Goal: Task Accomplishment & Management: Manage account settings

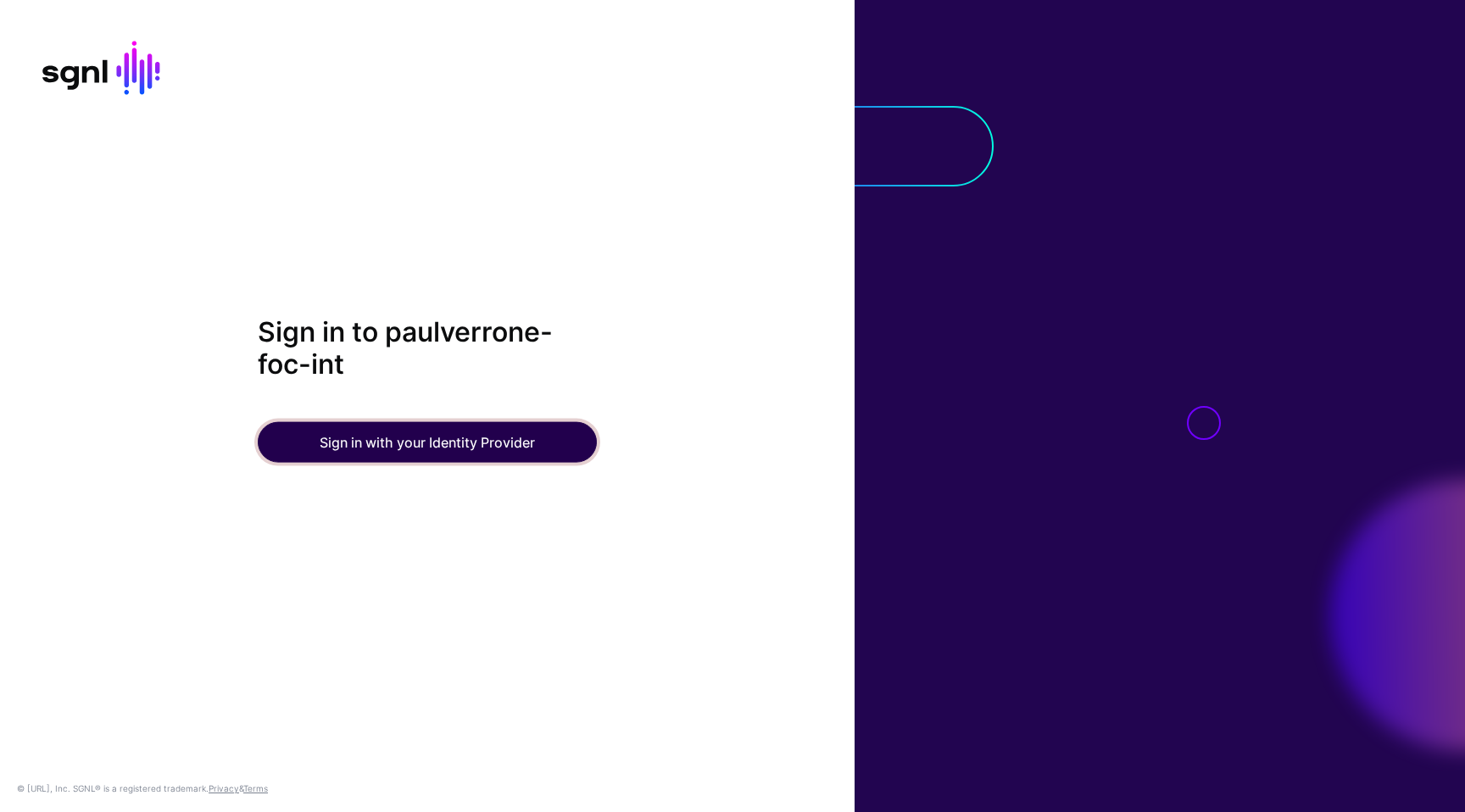
click at [496, 448] on button "Sign in with your Identity Provider" at bounding box center [427, 441] width 339 height 41
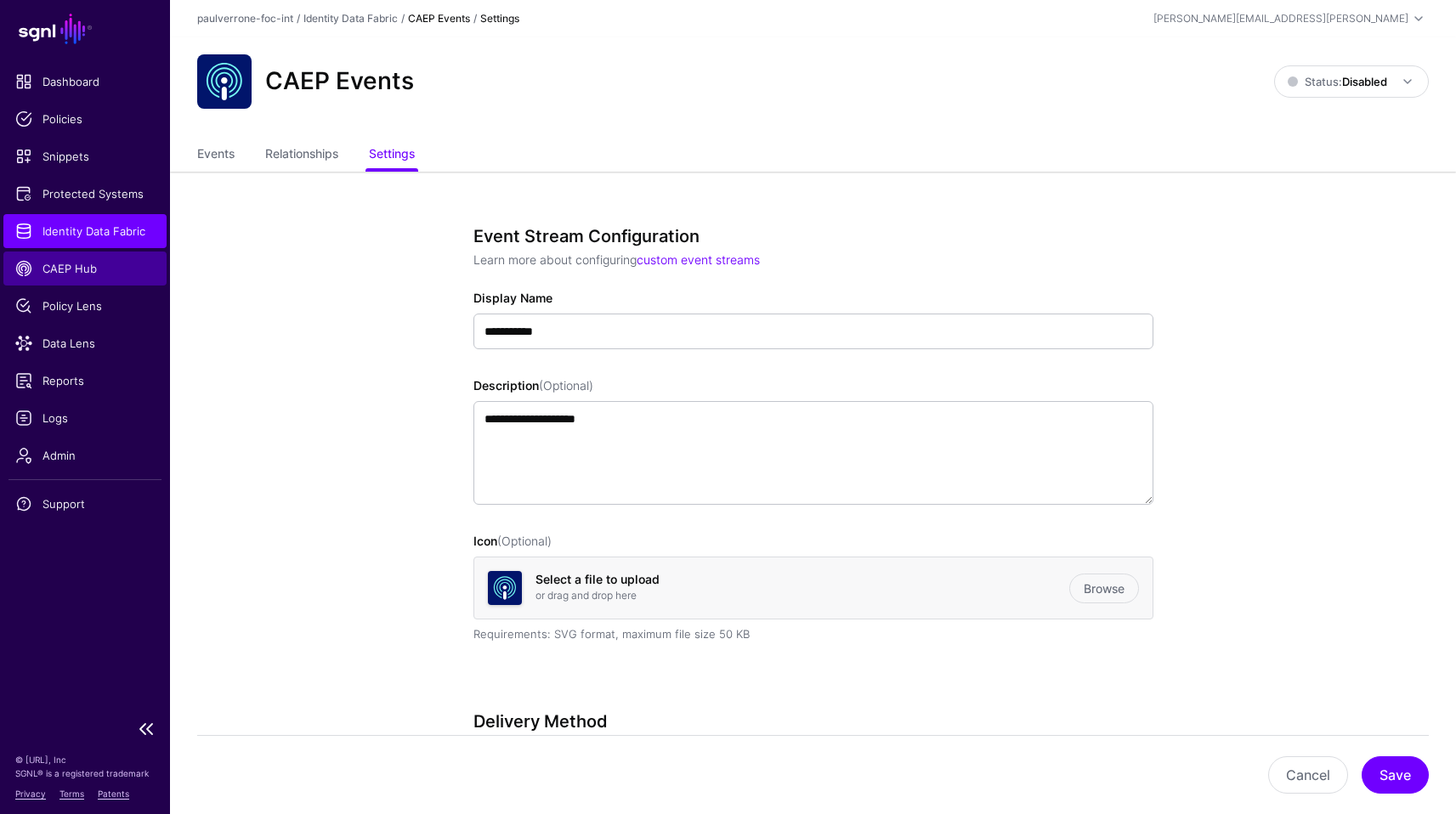
click at [65, 270] on span "CAEP Hub" at bounding box center [85, 268] width 139 height 17
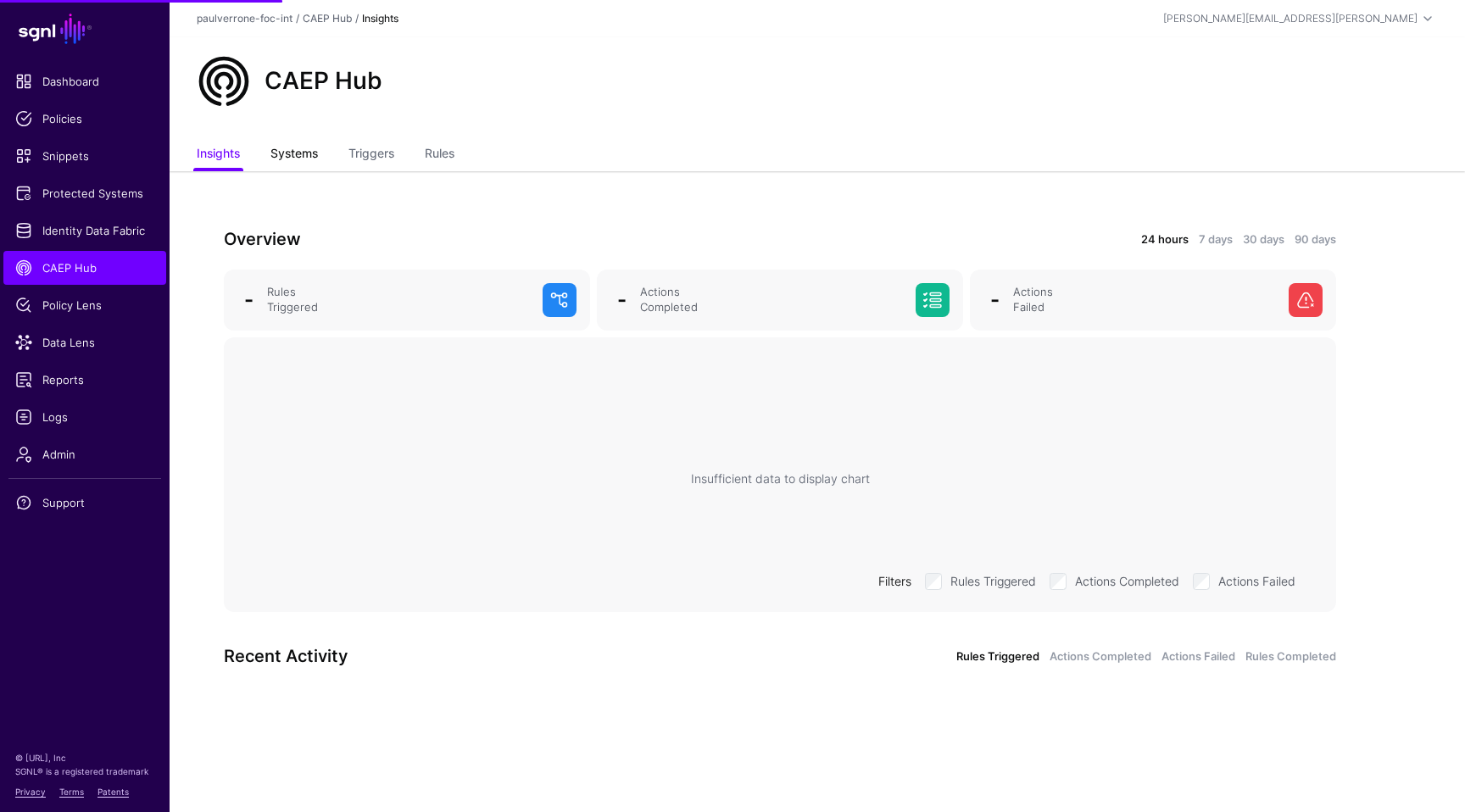
click at [292, 155] on link "Systems" at bounding box center [294, 155] width 48 height 32
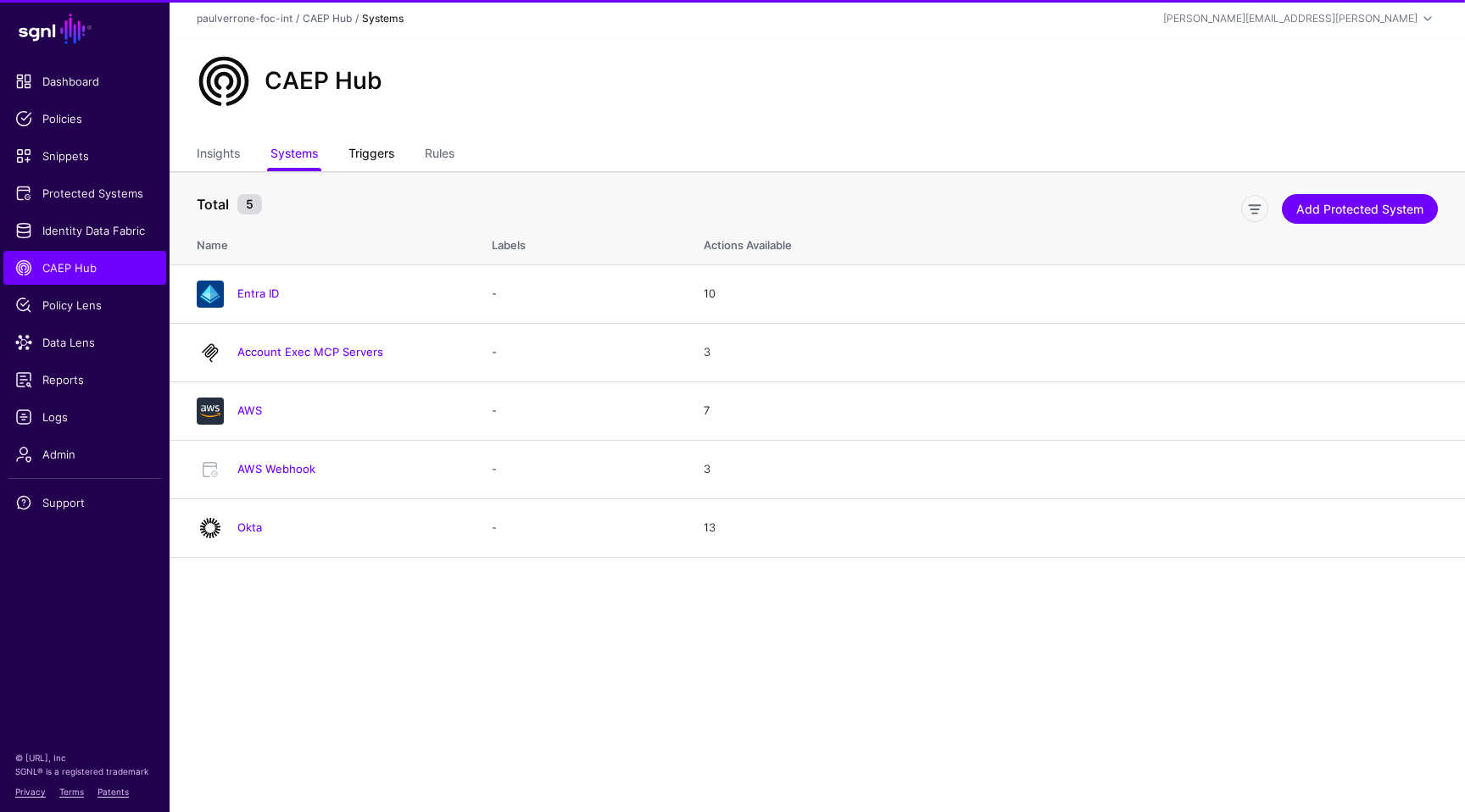
click at [383, 160] on link "Triggers" at bounding box center [371, 155] width 46 height 32
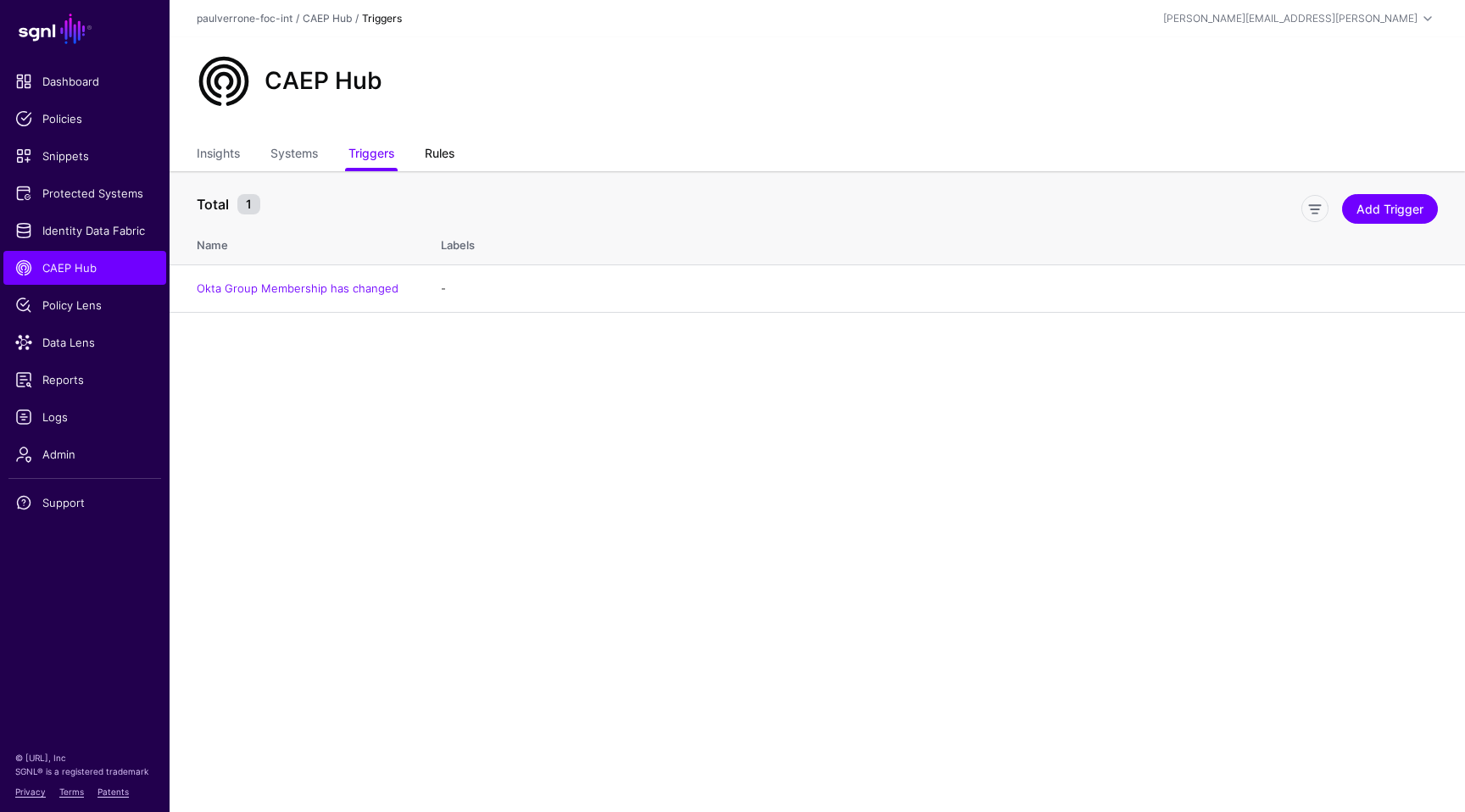
click at [441, 161] on link "Rules" at bounding box center [440, 155] width 29 height 32
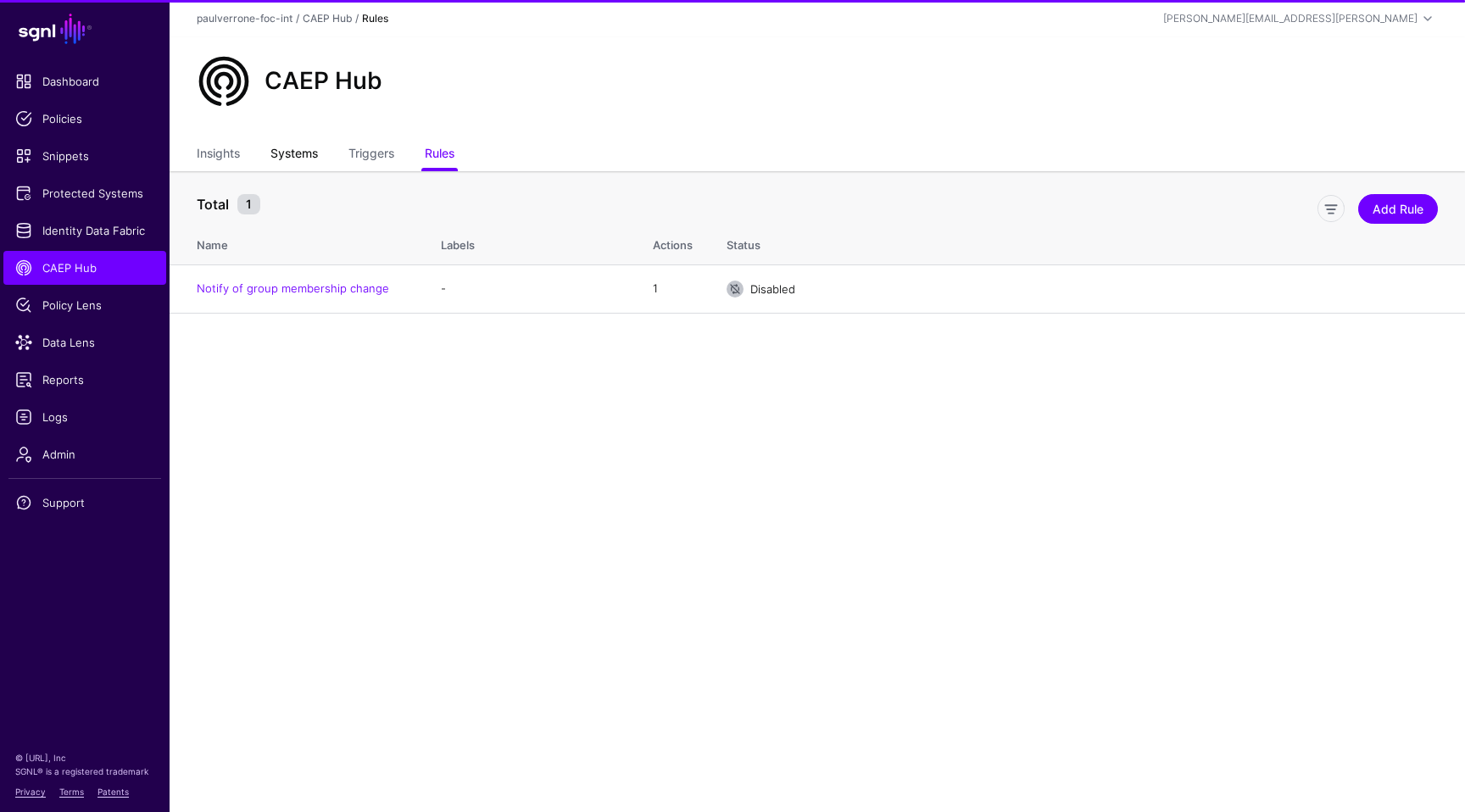
click at [287, 160] on link "Systems" at bounding box center [294, 155] width 48 height 32
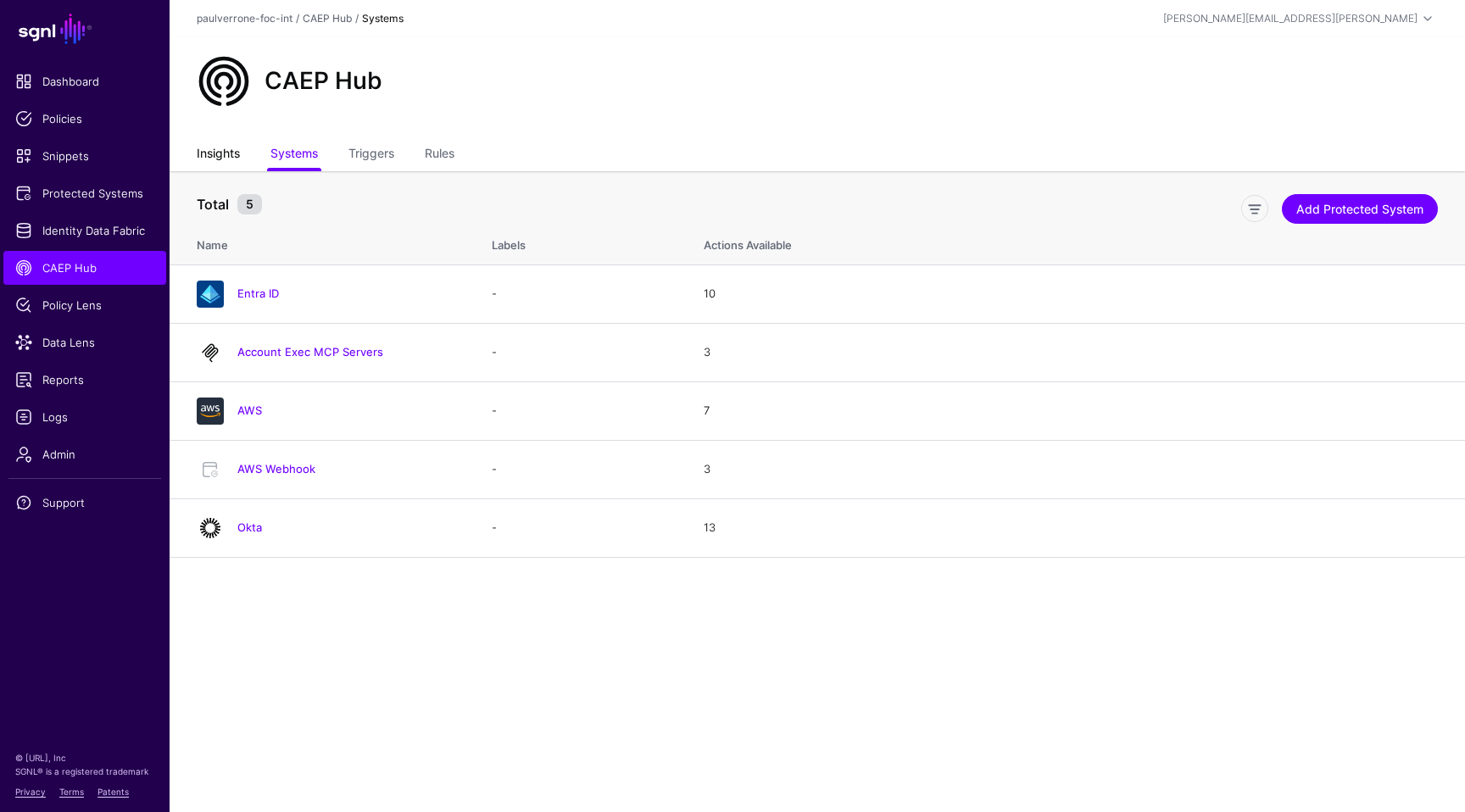
click at [216, 151] on link "Insights" at bounding box center [218, 155] width 43 height 32
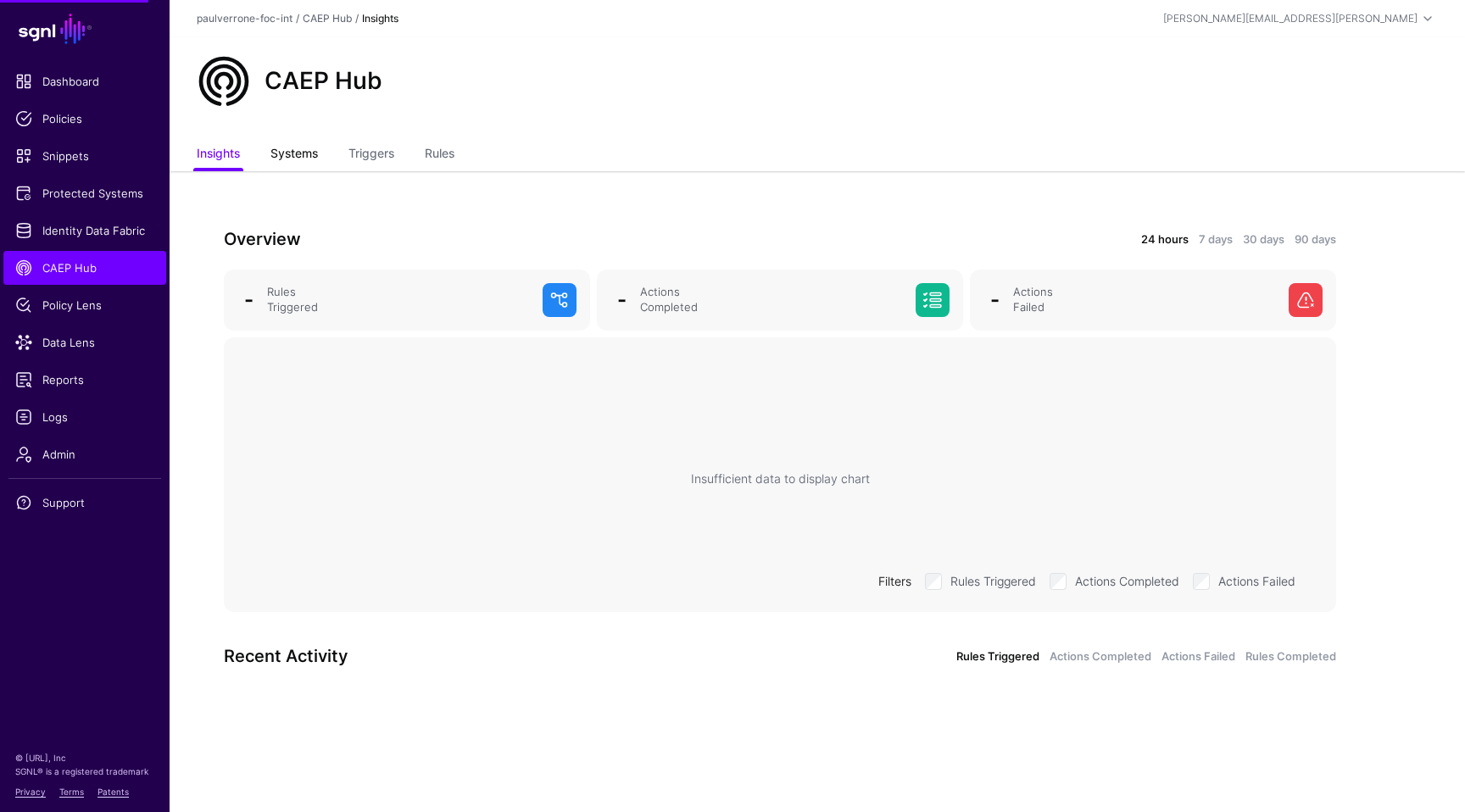
click at [299, 158] on link "Systems" at bounding box center [294, 155] width 48 height 32
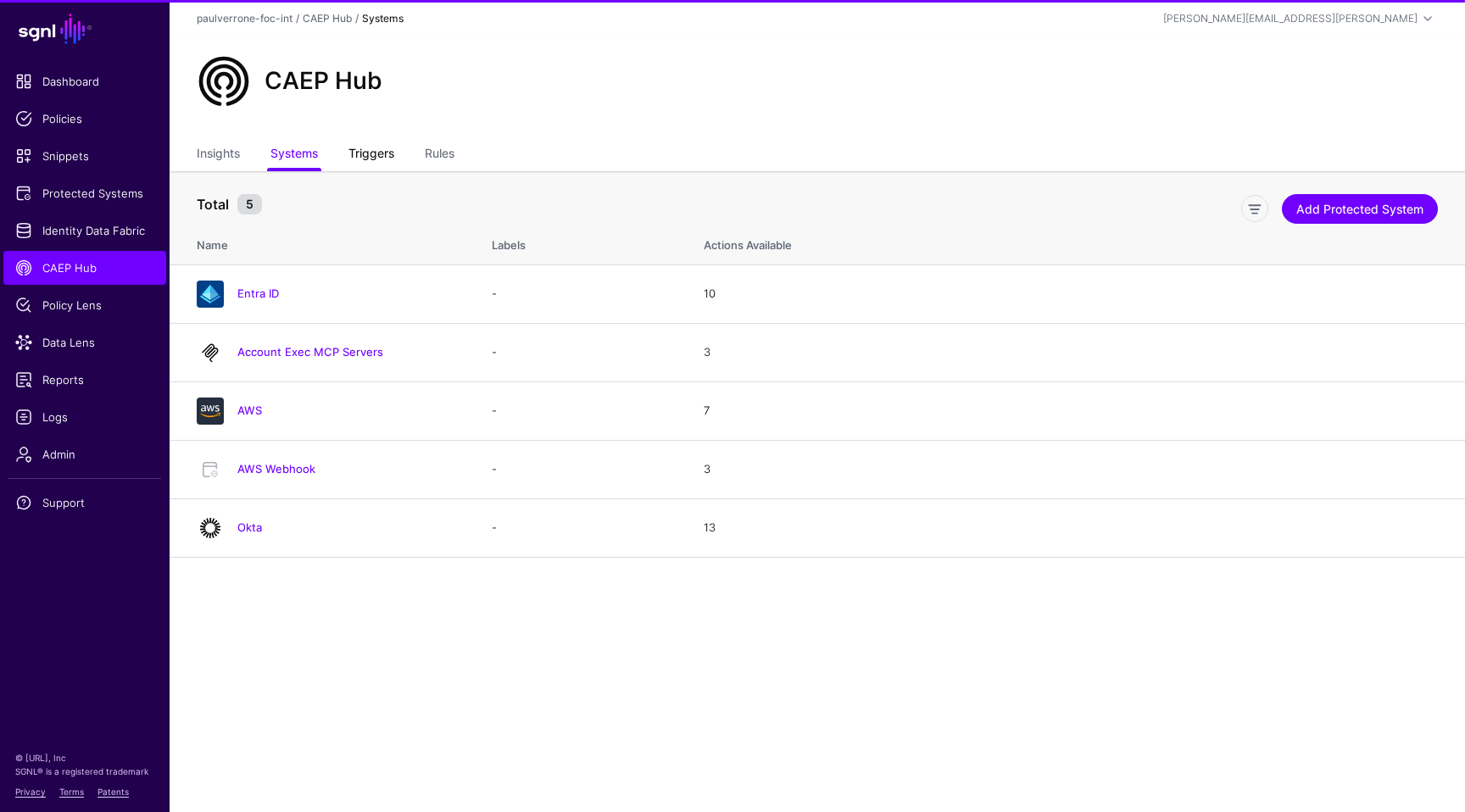
click at [375, 152] on link "Triggers" at bounding box center [371, 155] width 46 height 32
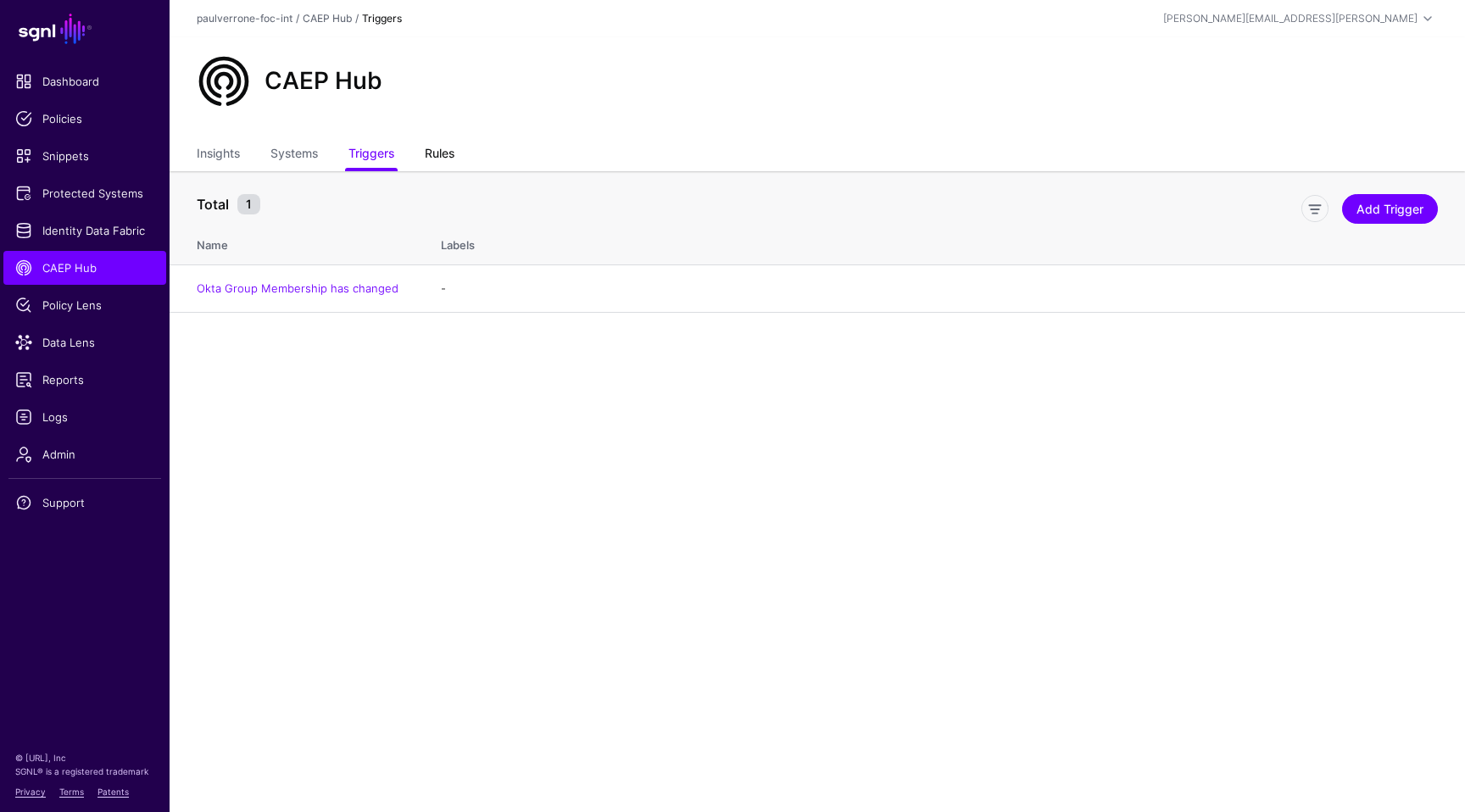
click at [444, 154] on link "Rules" at bounding box center [440, 155] width 29 height 32
click at [1385, 201] on link "Add Rule" at bounding box center [1398, 209] width 80 height 29
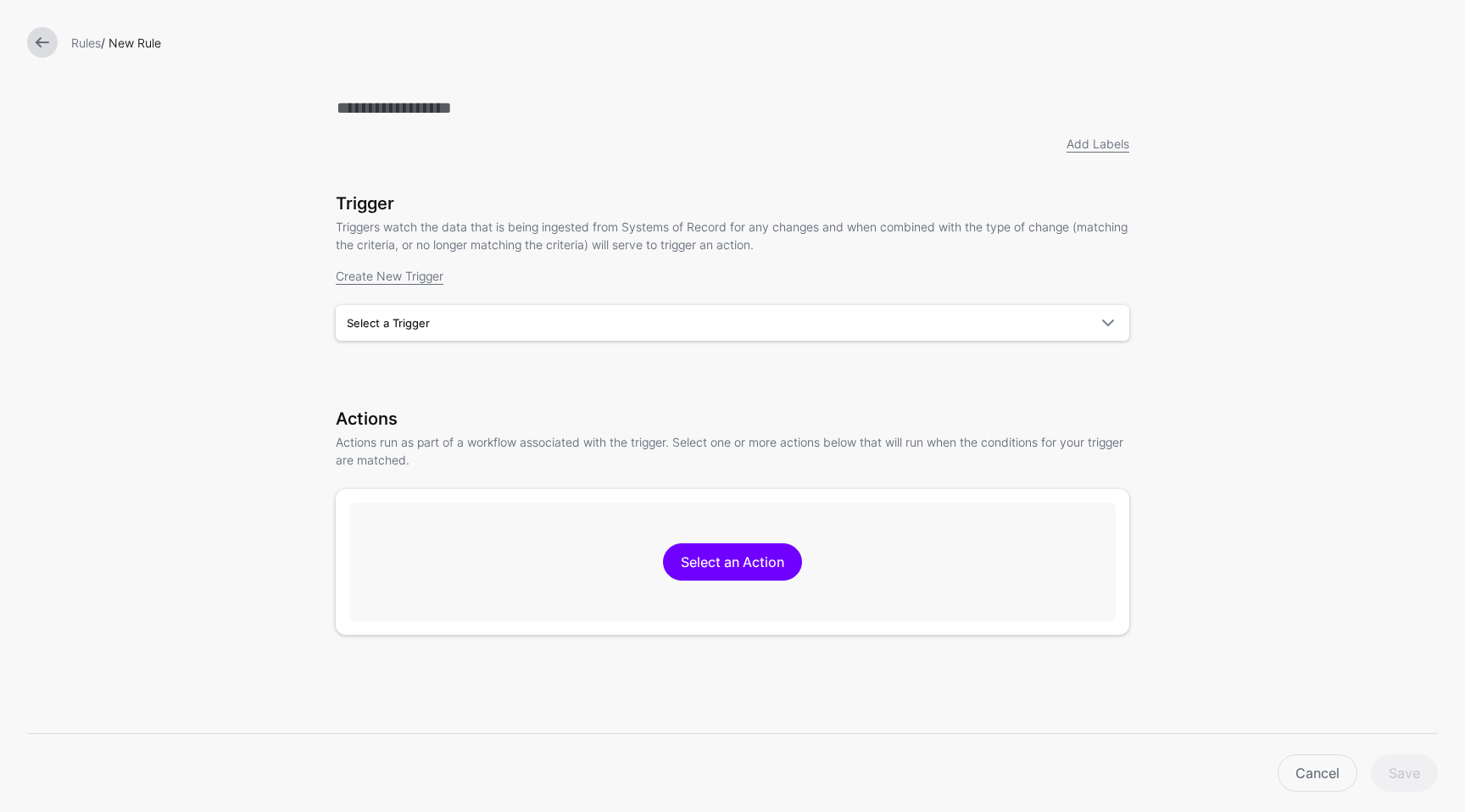
click at [1262, 438] on form "Add Labels Trigger Triggers watch the data that is being ingested from Systems …" at bounding box center [732, 490] width 1465 height 980
click at [1100, 327] on span at bounding box center [1107, 323] width 20 height 20
click at [619, 285] on div "Create New Trigger" at bounding box center [732, 275] width 794 height 18
click at [38, 51] on link at bounding box center [42, 42] width 30 height 30
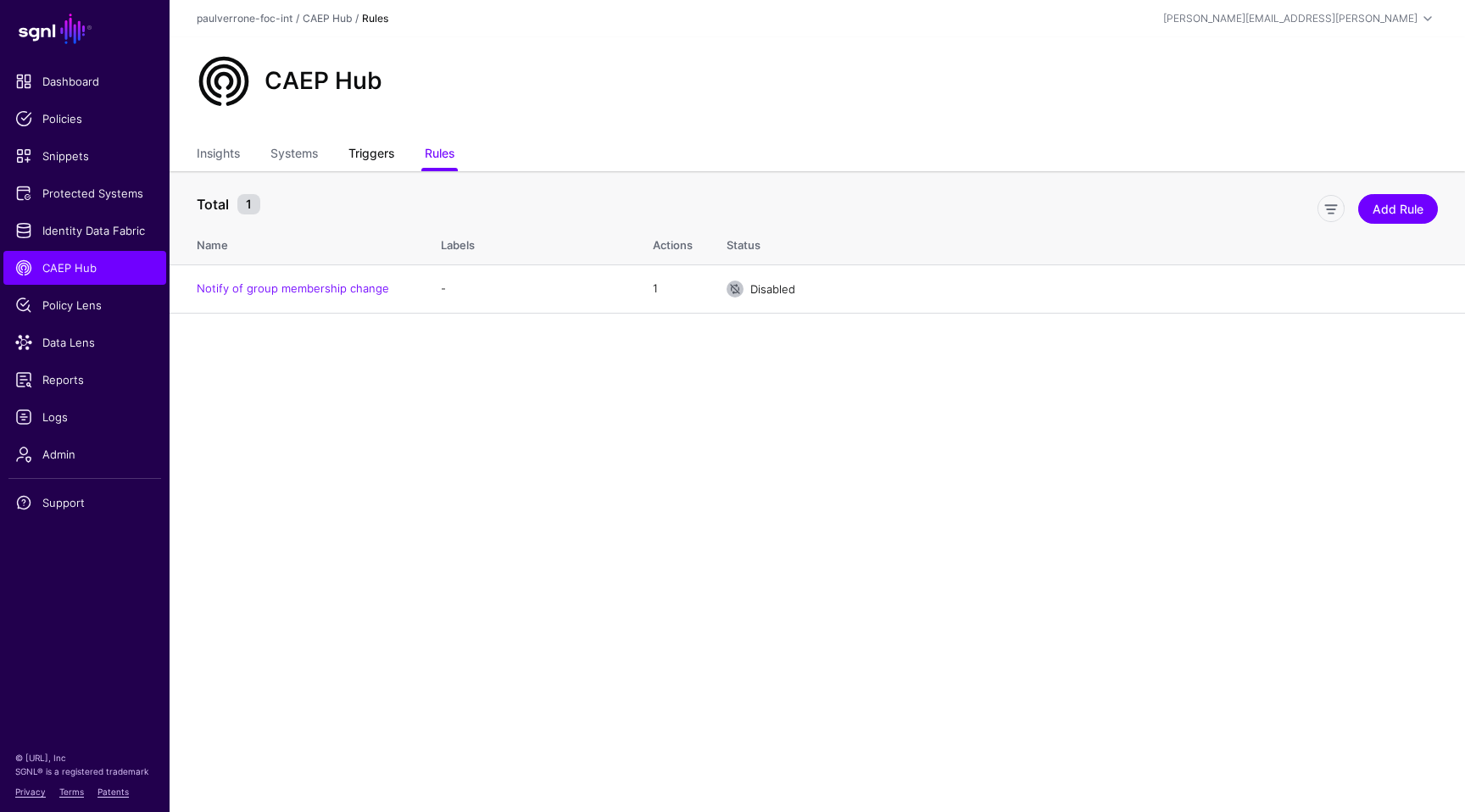
click at [362, 159] on link "Triggers" at bounding box center [371, 155] width 46 height 32
click at [1402, 223] on div "Add Trigger" at bounding box center [855, 207] width 1177 height 39
click at [1362, 204] on link "Add Trigger" at bounding box center [1389, 209] width 95 height 29
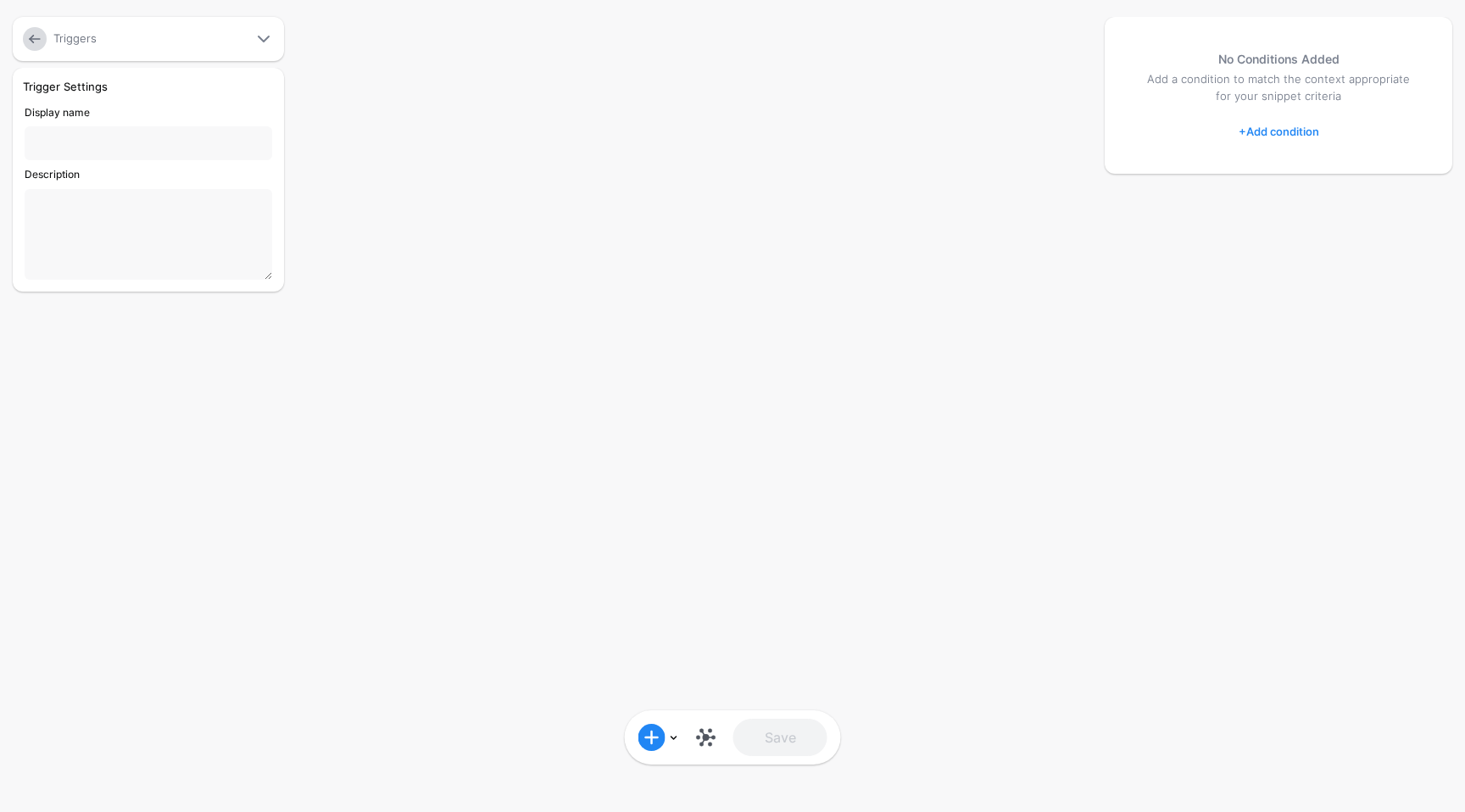
click at [1292, 136] on link "+ Add condition" at bounding box center [1278, 131] width 81 height 27
click at [1303, 207] on div "Graph Condition" at bounding box center [1346, 201] width 130 height 16
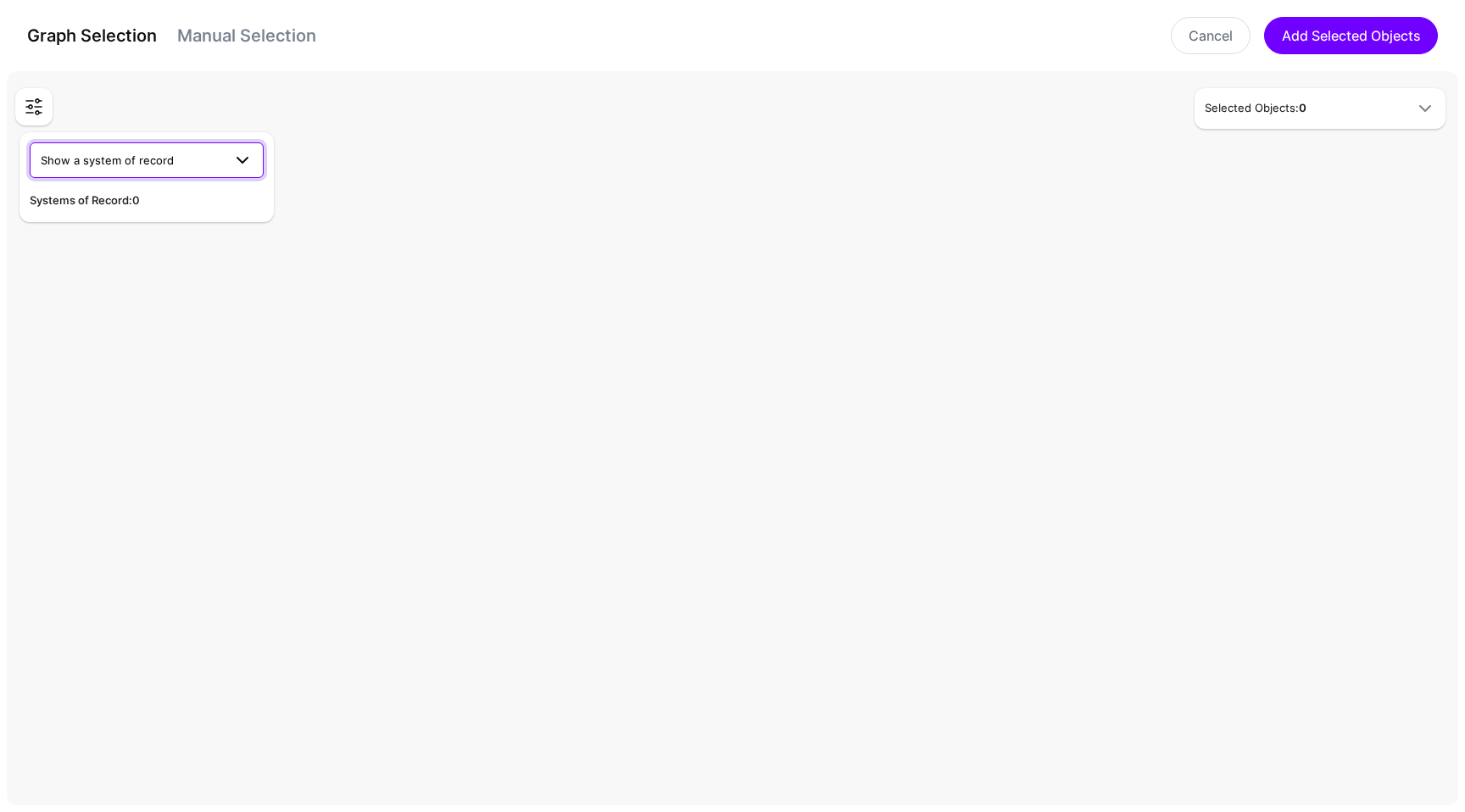
click at [82, 159] on span "Show a system of record" at bounding box center [107, 160] width 133 height 14
click at [466, 469] on rect at bounding box center [738, 441] width 146468 height 74057
click at [1193, 60] on div "Graph Selection Manual Selection Cancel Add Selected Objects" at bounding box center [732, 35] width 1465 height 71
click at [1199, 40] on link "Cancel" at bounding box center [1210, 35] width 80 height 37
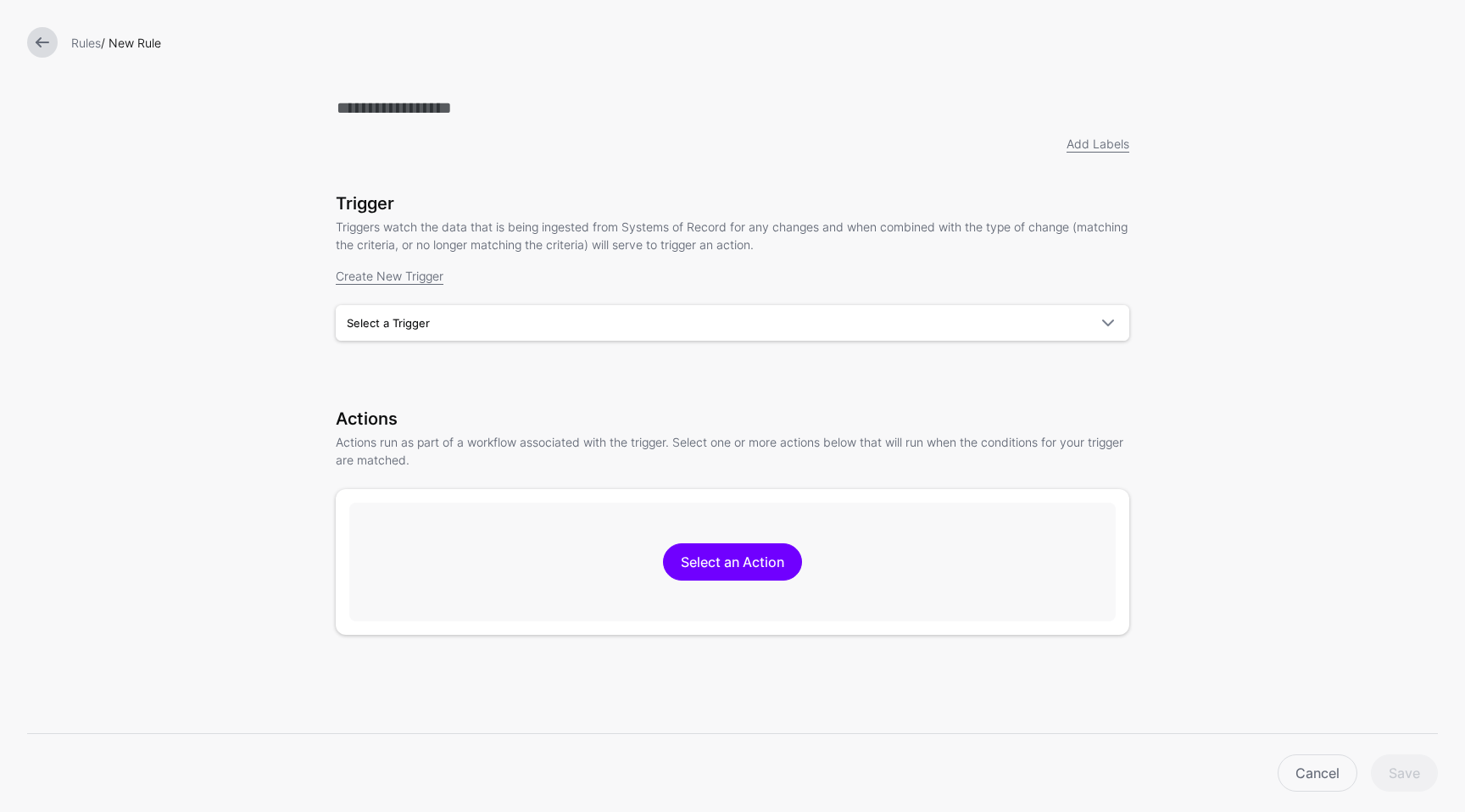
click at [41, 42] on link at bounding box center [42, 42] width 30 height 30
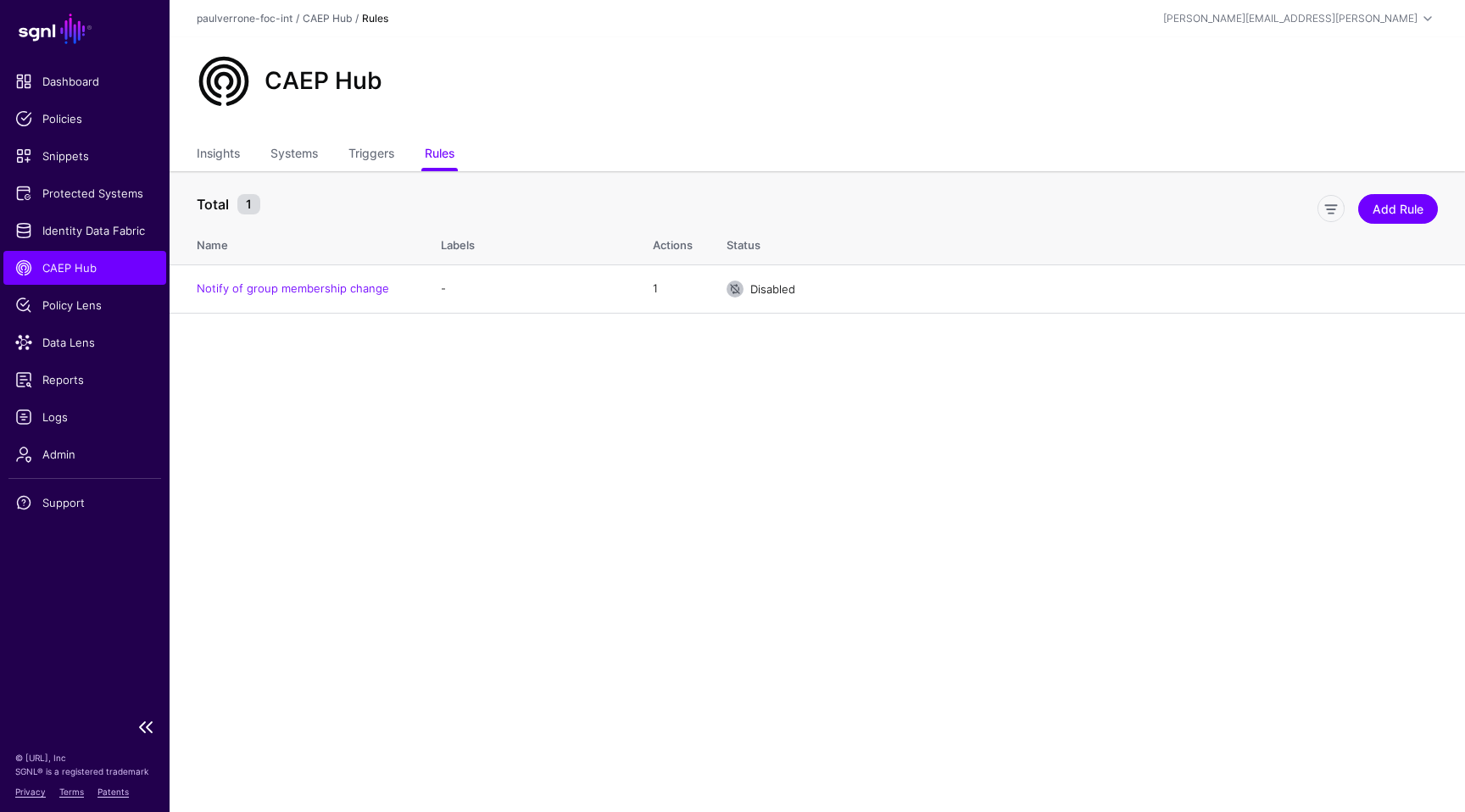
click at [112, 265] on span "CAEP Hub" at bounding box center [85, 267] width 139 height 17
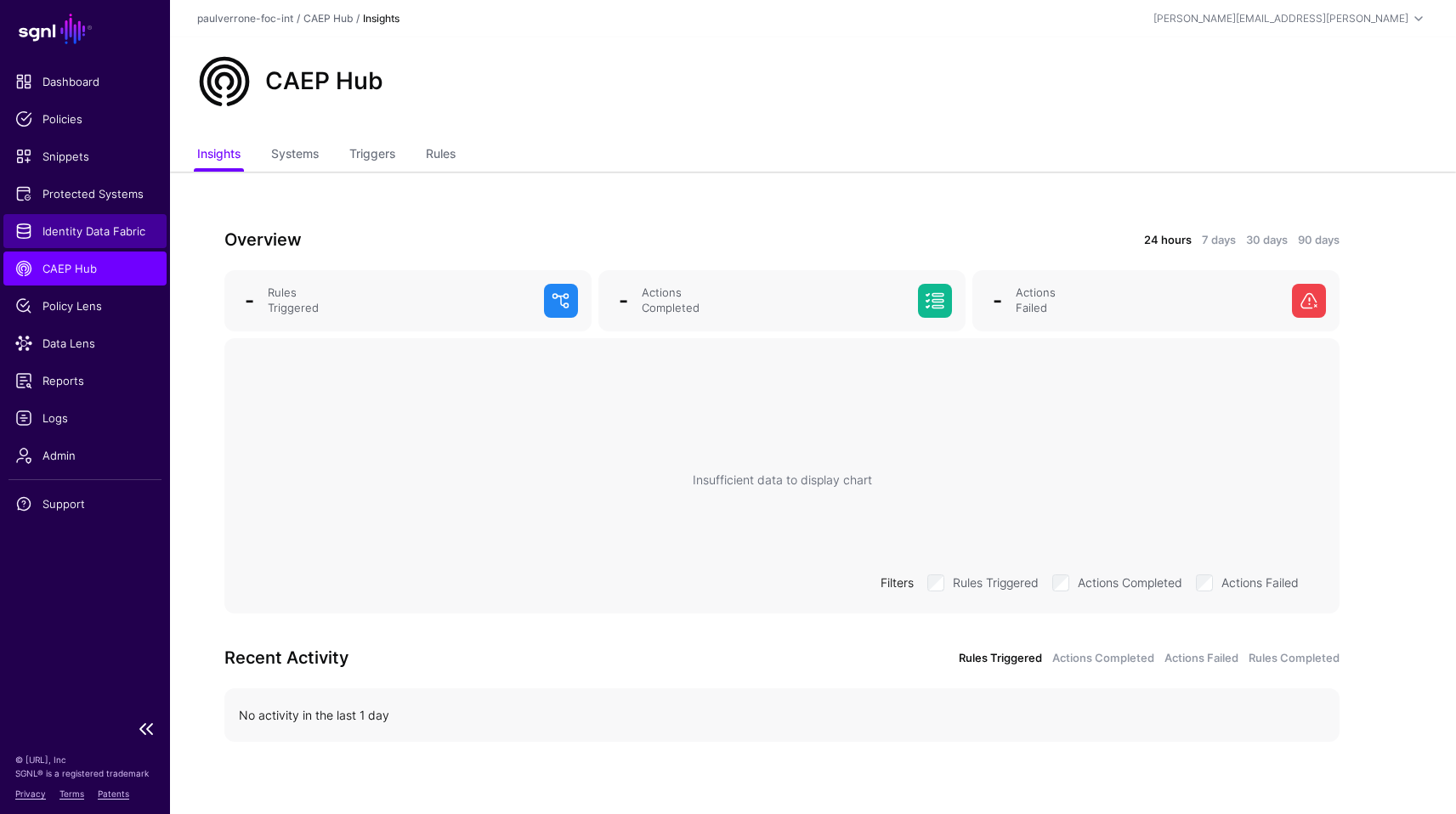
click at [90, 234] on span "Identity Data Fabric" at bounding box center [85, 230] width 139 height 17
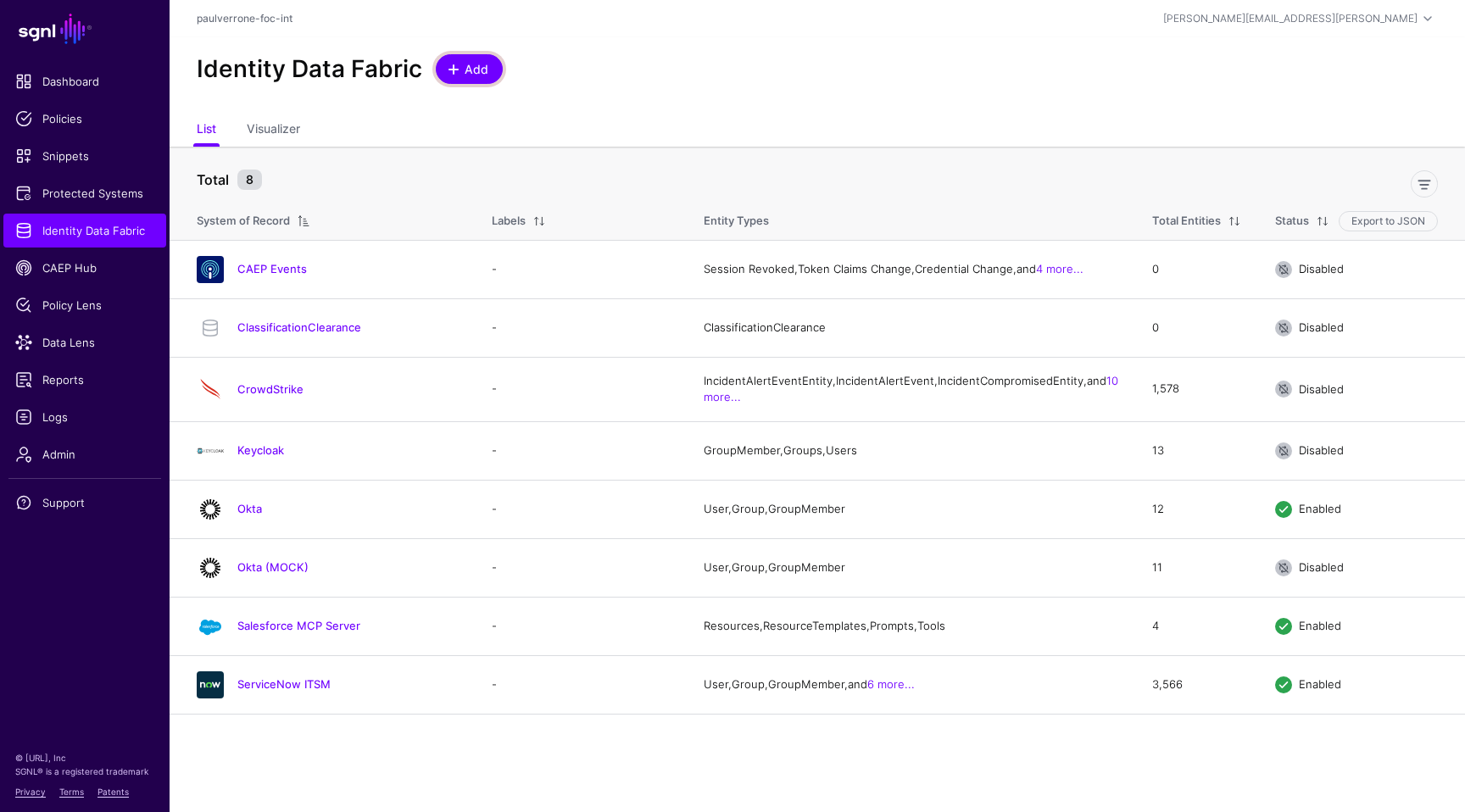
click at [445, 78] on link "Add" at bounding box center [469, 69] width 67 height 29
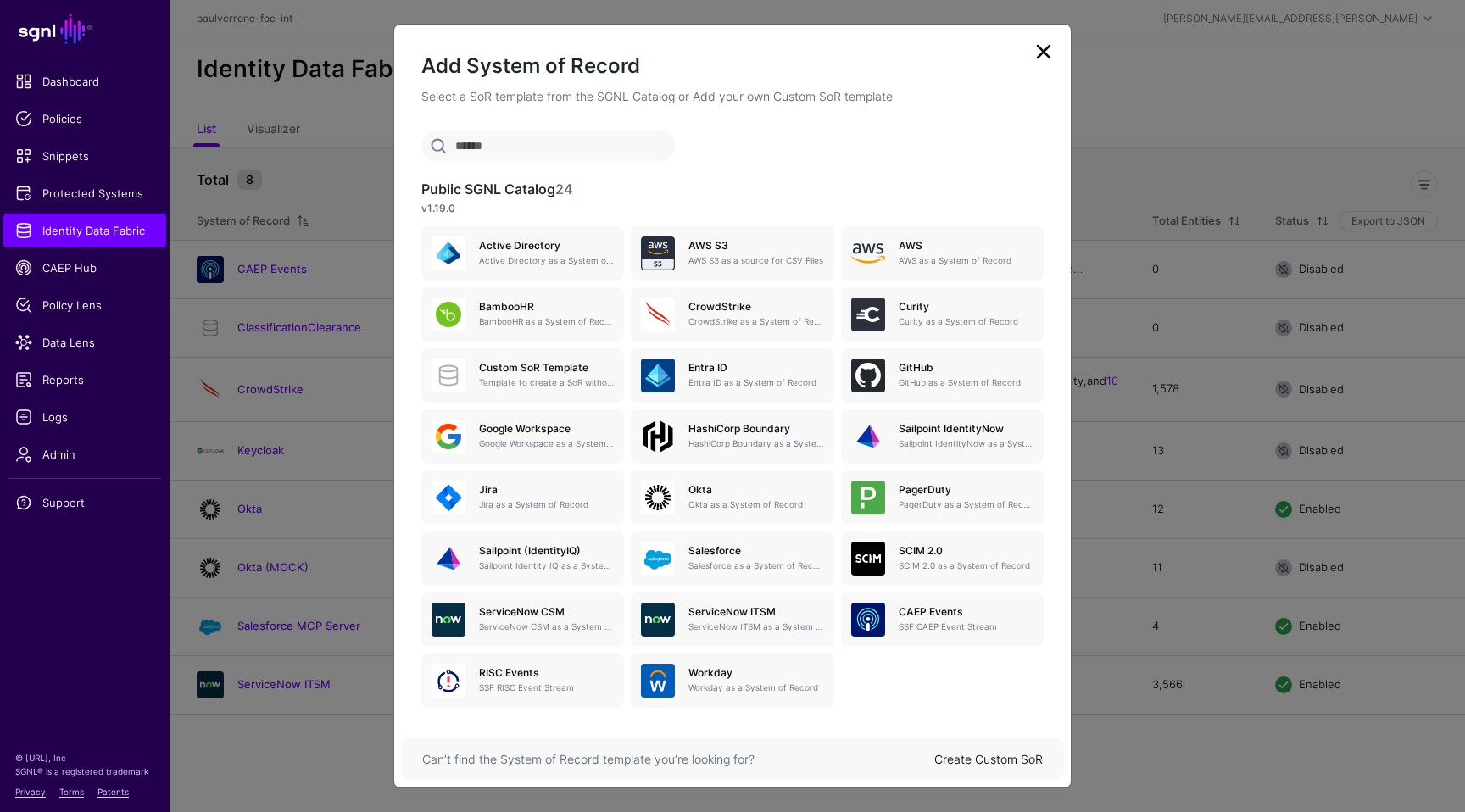
click at [1055, 43] on link at bounding box center [1044, 52] width 27 height 27
